Goal: Information Seeking & Learning: Find specific fact

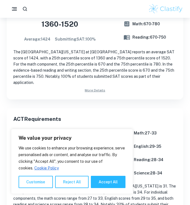
scroll to position [285, 0]
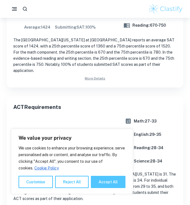
click at [115, 180] on button "Accept All" at bounding box center [108, 181] width 35 height 12
checkbox input "true"
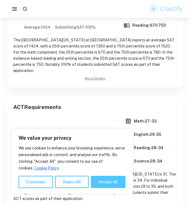
checkbox input "true"
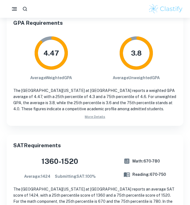
scroll to position [135, 0]
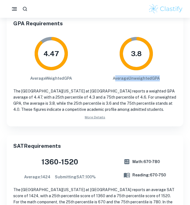
drag, startPoint x: 157, startPoint y: 80, endPoint x: 116, endPoint y: 75, distance: 41.0
click at [116, 75] on h6 "Average Unweighted GPA" at bounding box center [136, 78] width 47 height 6
drag, startPoint x: 115, startPoint y: 76, endPoint x: 133, endPoint y: 38, distance: 41.4
click at [133, 38] on div "3.8 Average Unweighted GPA" at bounding box center [136, 57] width 47 height 47
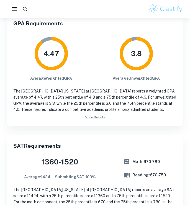
click at [134, 50] on tspan "3.8" at bounding box center [136, 53] width 11 height 8
drag, startPoint x: 130, startPoint y: 50, endPoint x: 144, endPoint y: 51, distance: 14.2
click at [144, 51] on icon "3.8" at bounding box center [136, 53] width 39 height 39
click at [133, 55] on tspan "3.8" at bounding box center [136, 53] width 11 height 8
drag, startPoint x: 133, startPoint y: 54, endPoint x: 159, endPoint y: 48, distance: 26.8
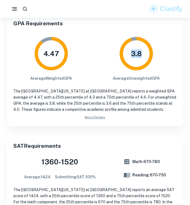
click at [159, 48] on div "3.8 Average Unweighted GPA" at bounding box center [136, 57] width 47 height 47
